Goal: Transaction & Acquisition: Download file/media

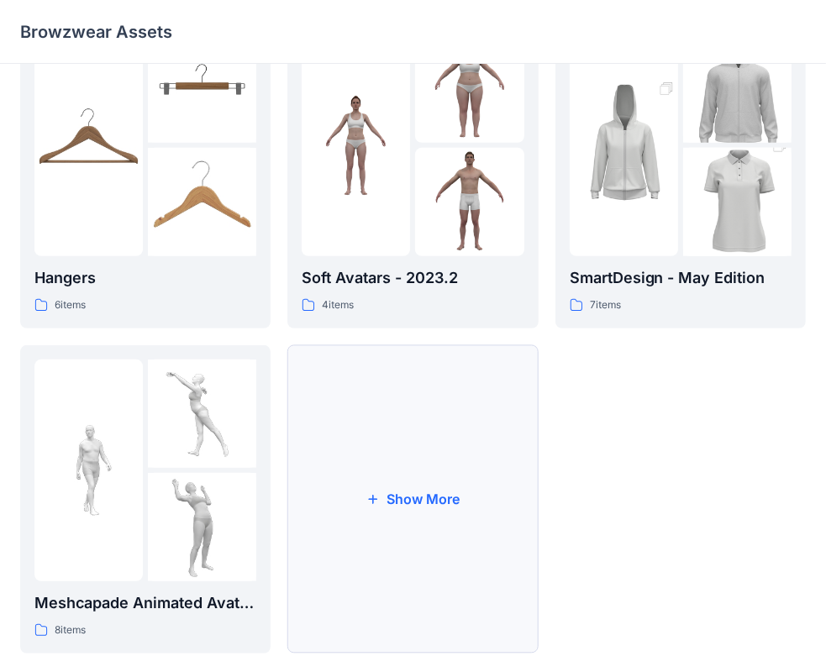
scroll to position [417, 0]
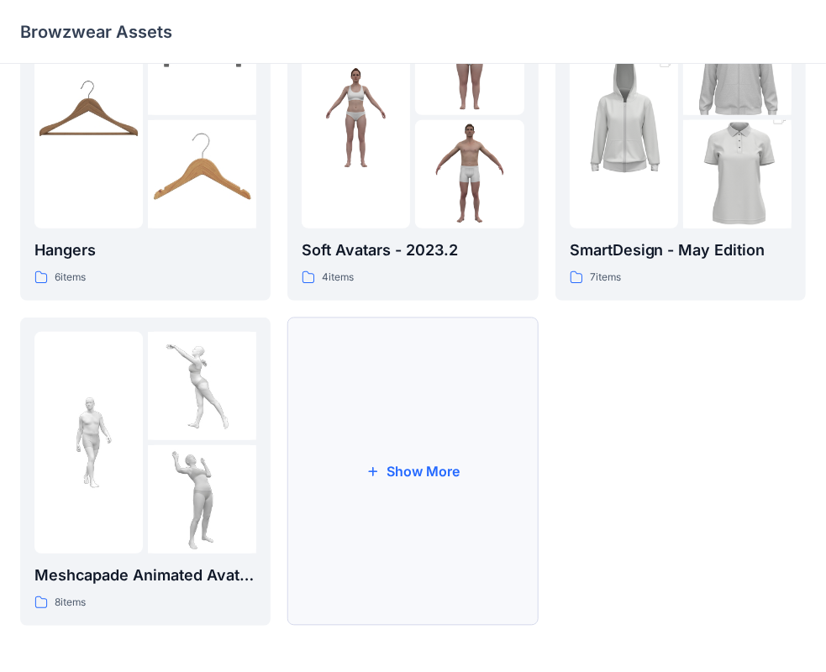
click at [450, 461] on button "Show More" at bounding box center [412, 472] width 250 height 308
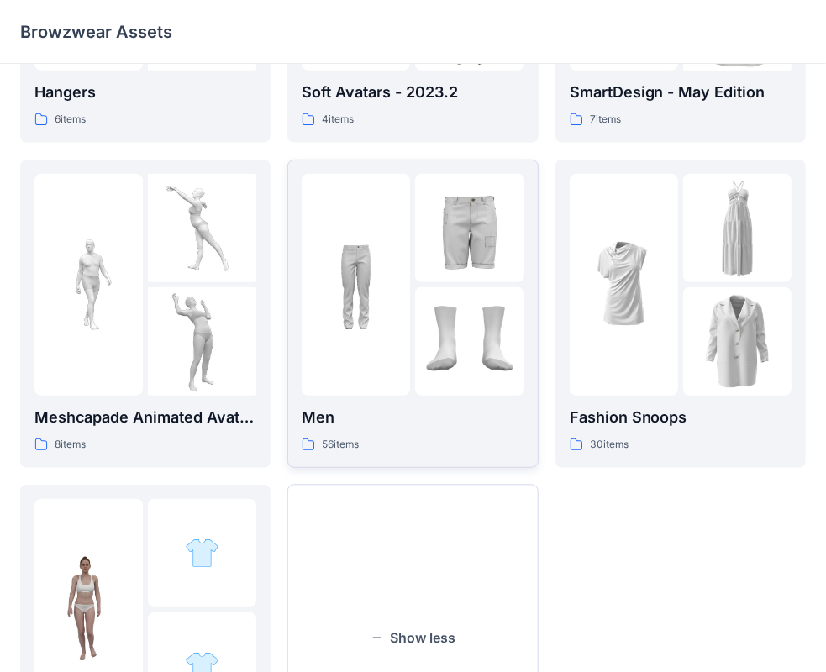
scroll to position [575, 0]
click at [427, 276] on img at bounding box center [469, 228] width 108 height 108
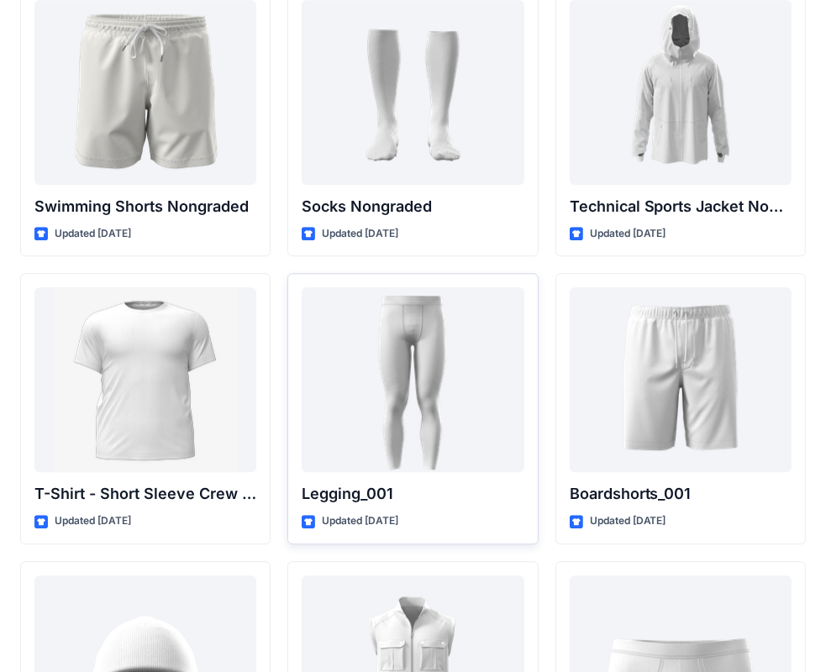
scroll to position [2840, 0]
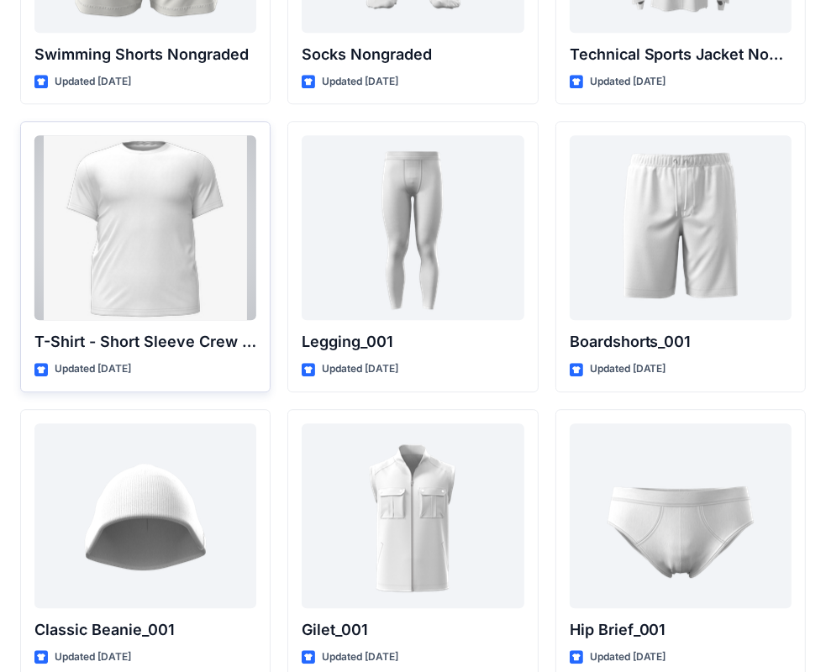
click at [208, 235] on div at bounding box center [145, 227] width 222 height 185
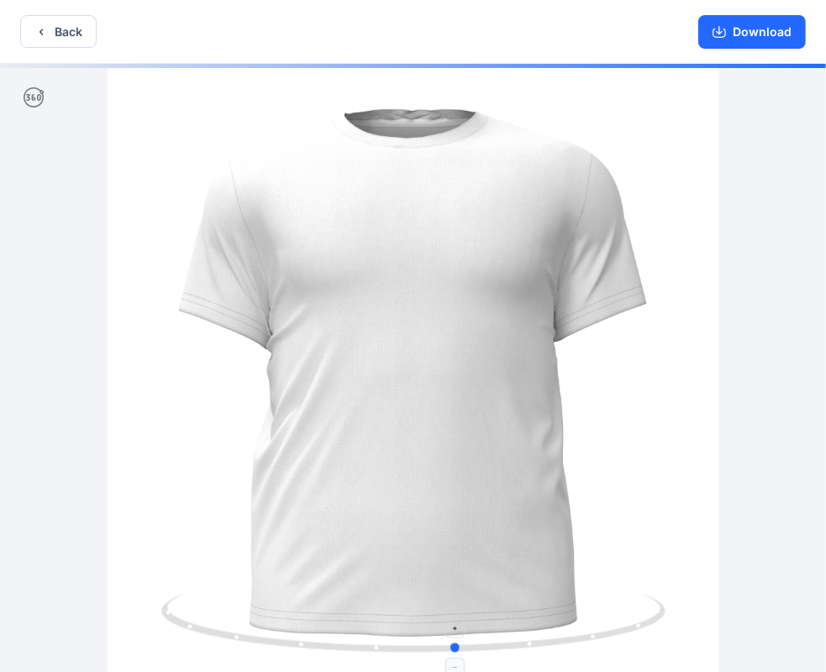
drag, startPoint x: 610, startPoint y: 642, endPoint x: 654, endPoint y: 619, distance: 49.2
click at [654, 619] on icon at bounding box center [415, 625] width 508 height 63
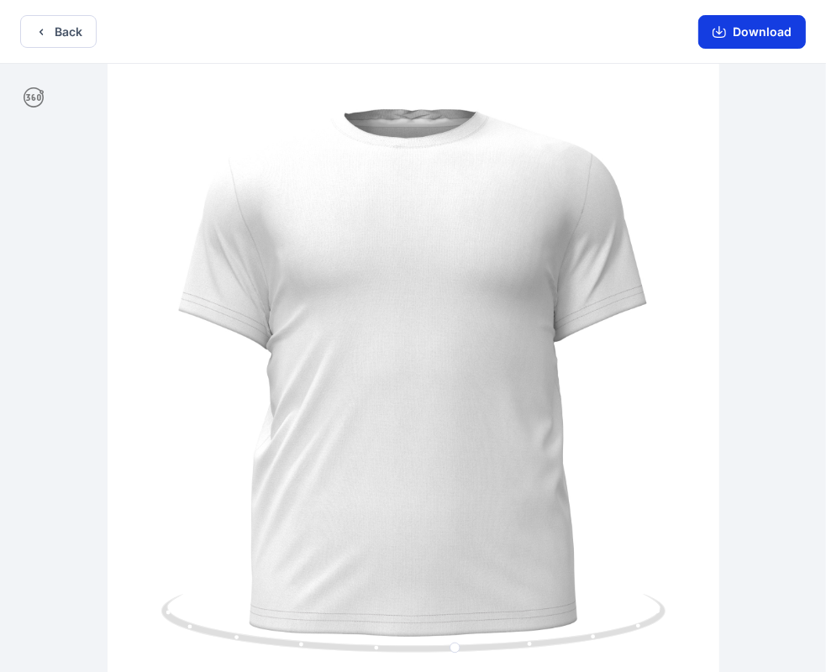
click at [740, 30] on button "Download" at bounding box center [752, 32] width 108 height 34
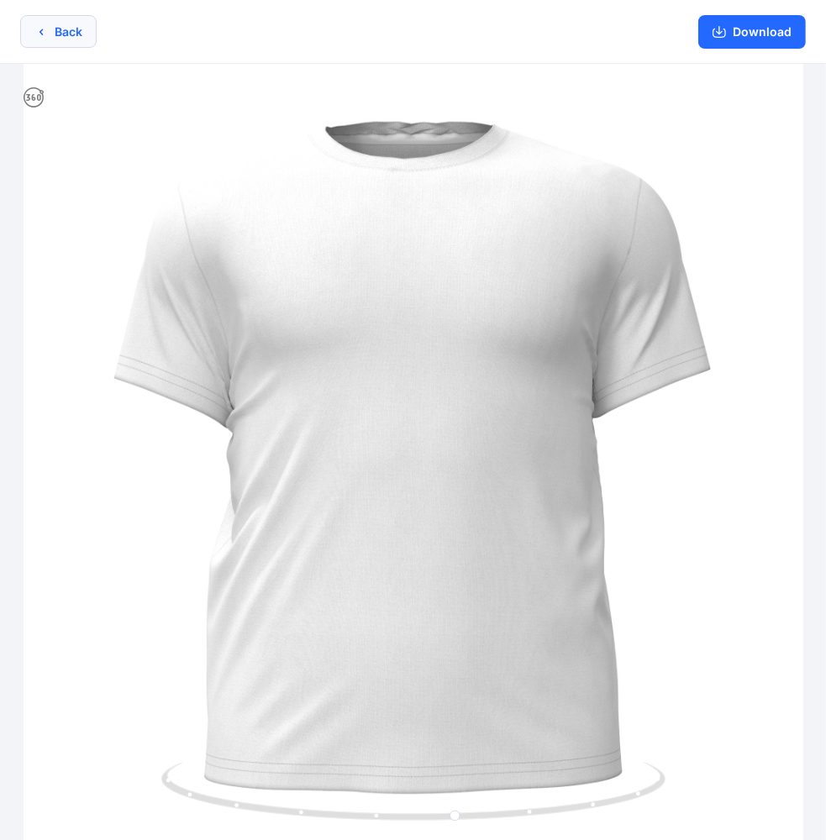
click at [61, 37] on button "Back" at bounding box center [58, 31] width 76 height 33
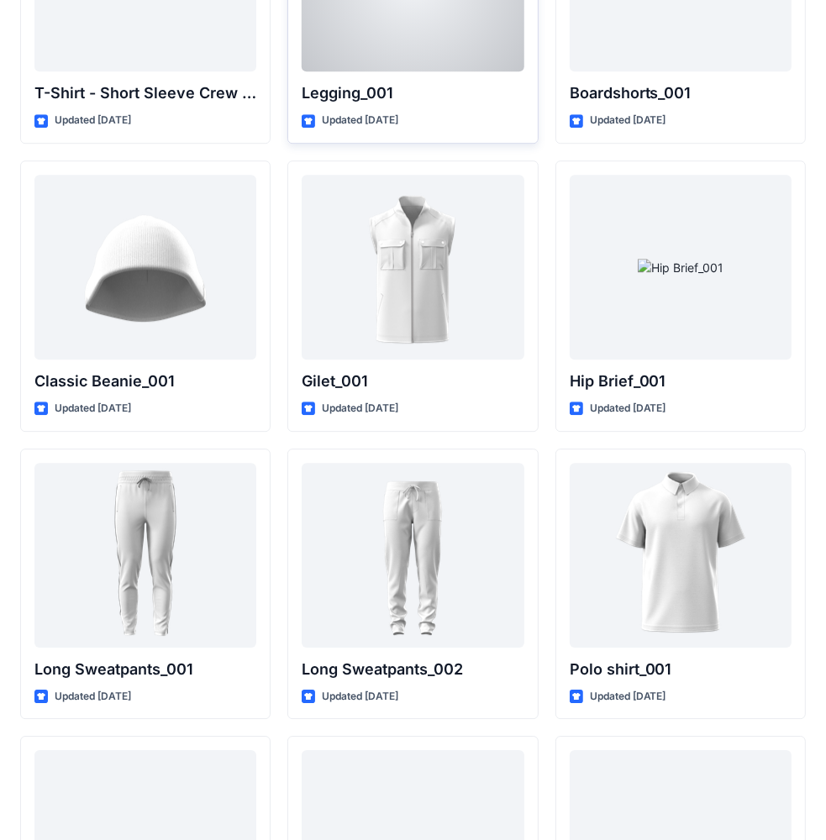
scroll to position [3008, 0]
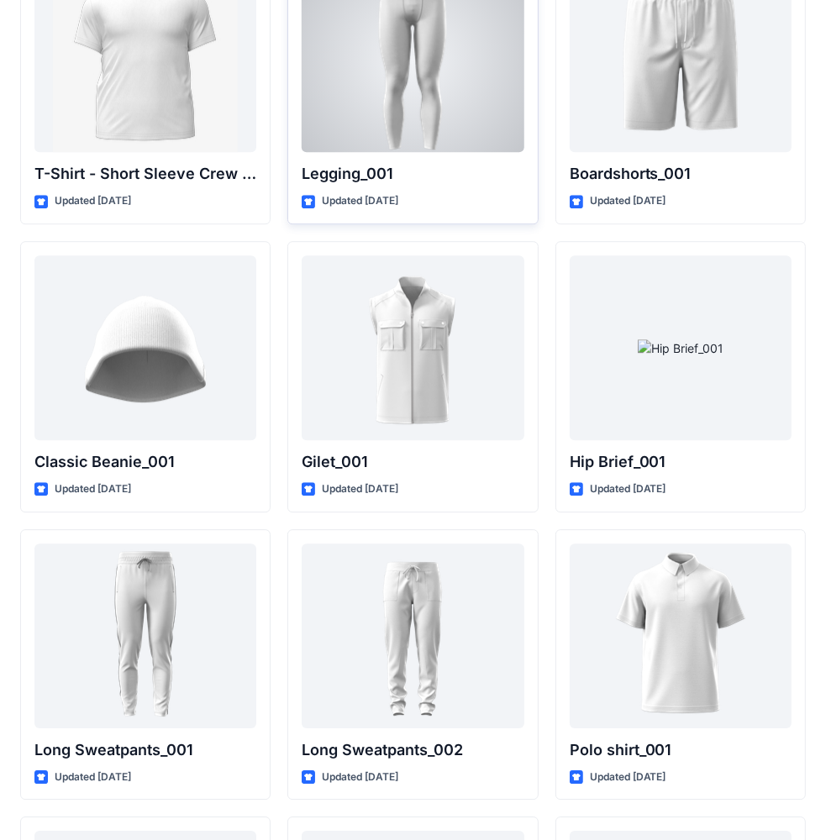
click at [433, 106] on div at bounding box center [413, 59] width 222 height 185
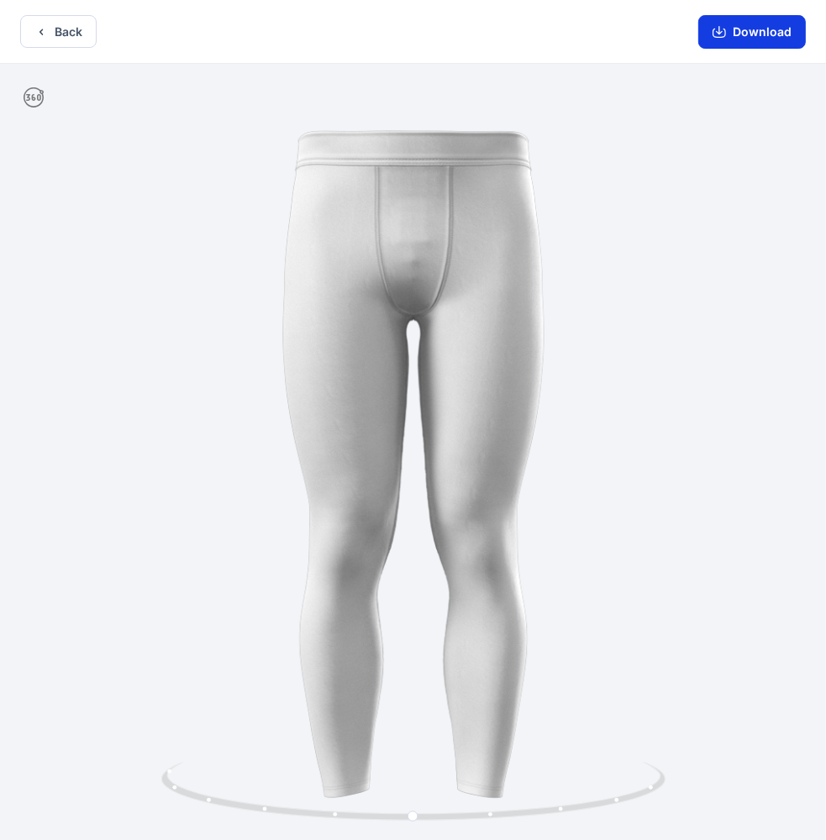
click at [746, 34] on button "Download" at bounding box center [752, 32] width 108 height 34
